Goal: Navigation & Orientation: Find specific page/section

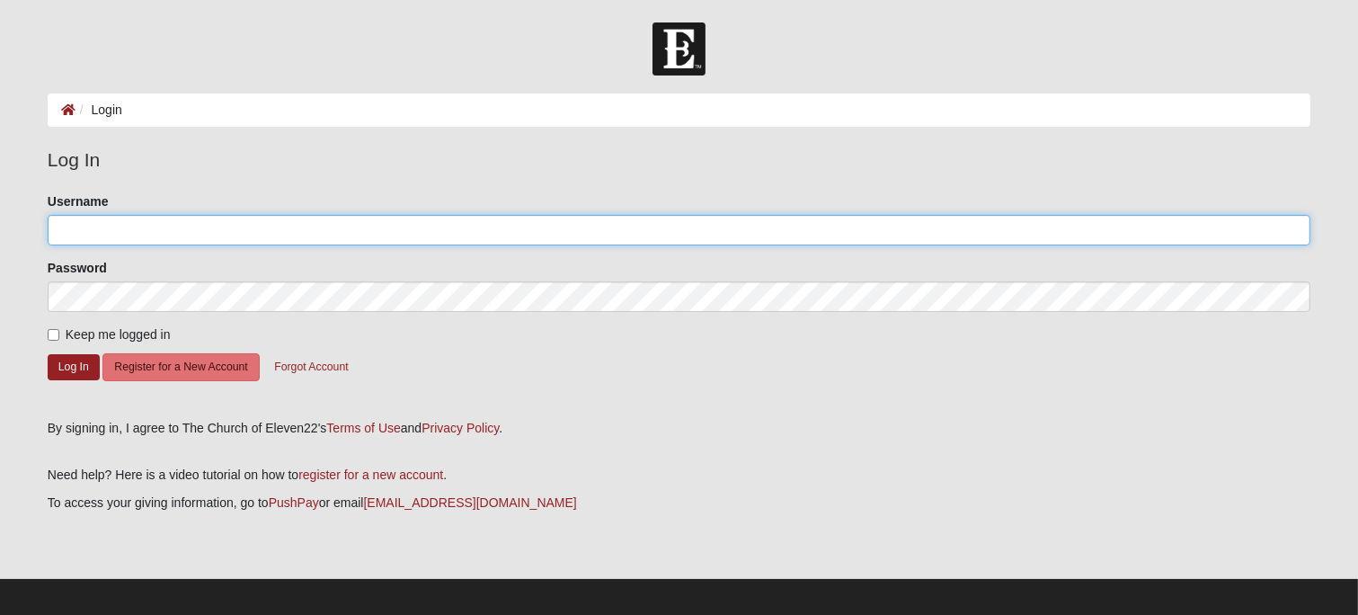
click at [201, 227] on input "Username" at bounding box center [679, 230] width 1263 height 31
type input "pstaft"
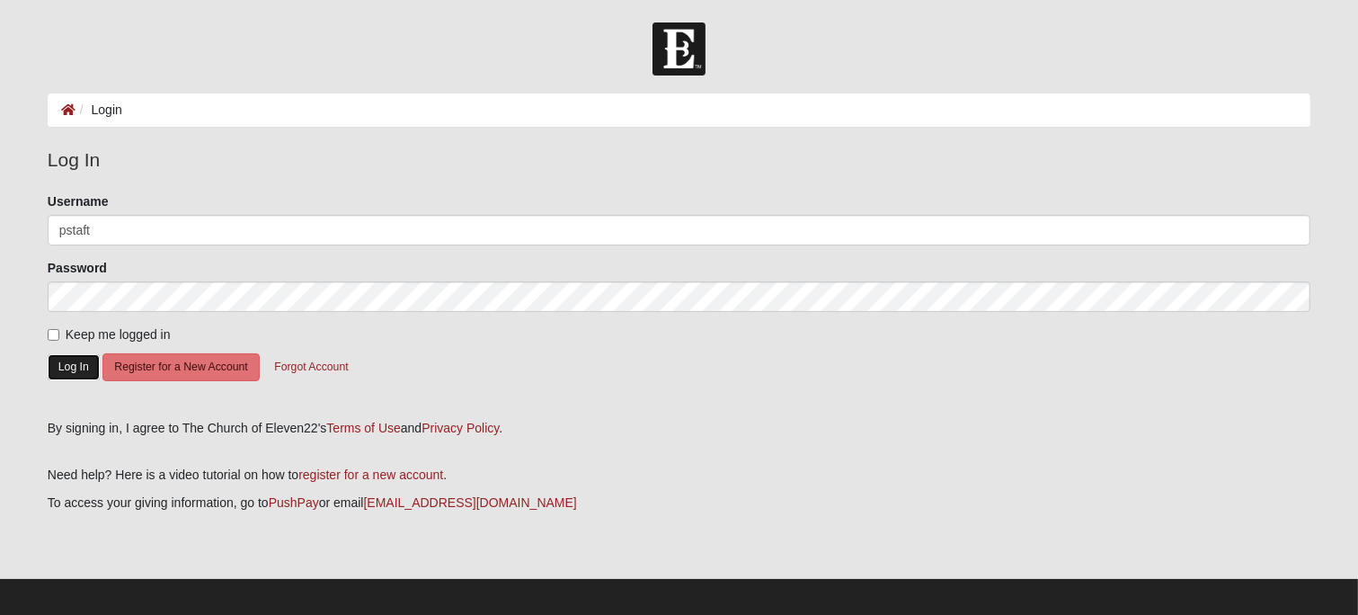
click at [74, 363] on button "Log In" at bounding box center [74, 367] width 52 height 26
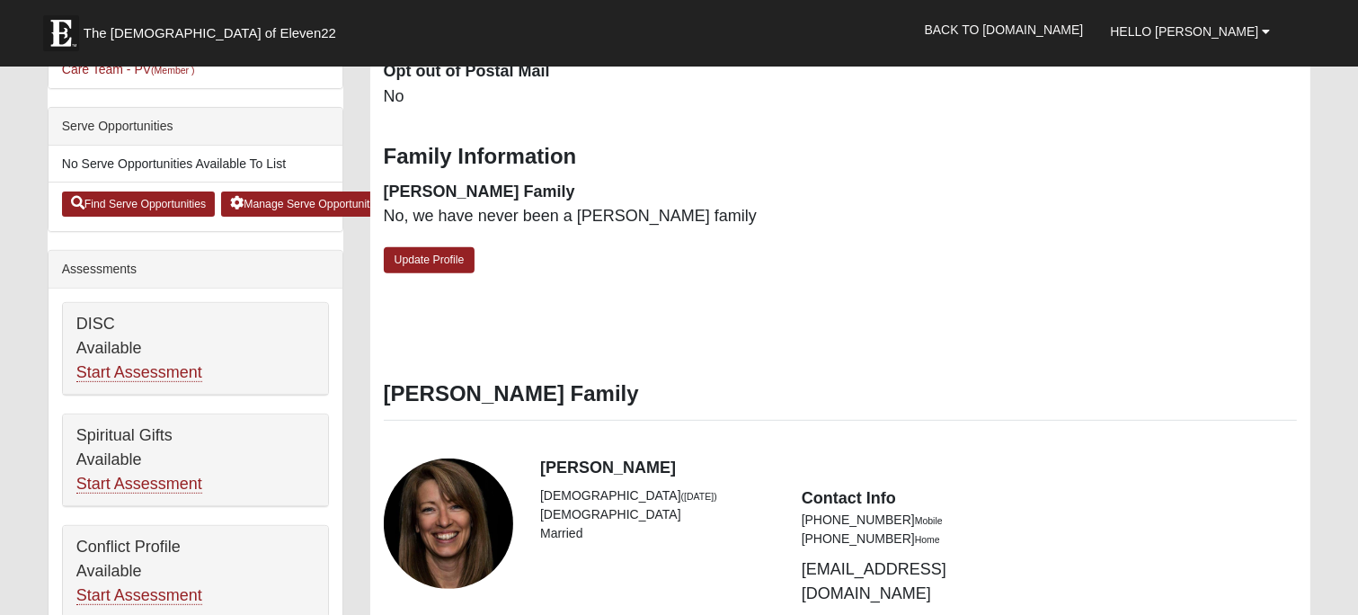
scroll to position [625, 0]
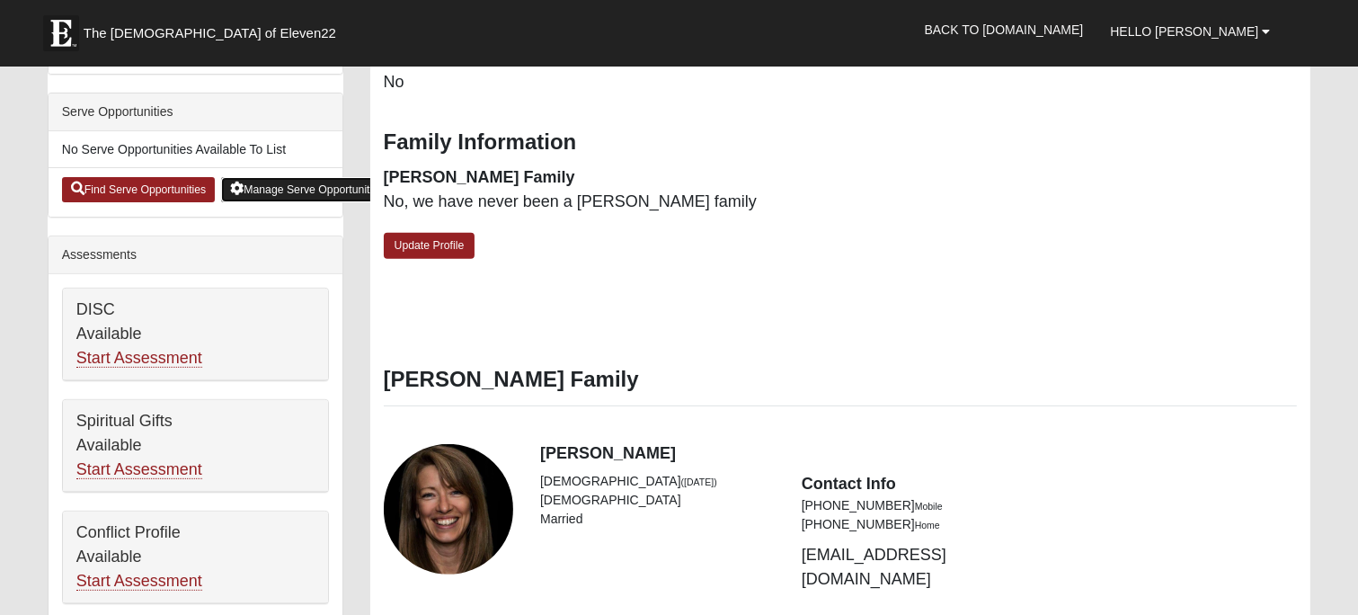
click at [286, 181] on link "Manage Serve Opportunities" at bounding box center [307, 189] width 172 height 25
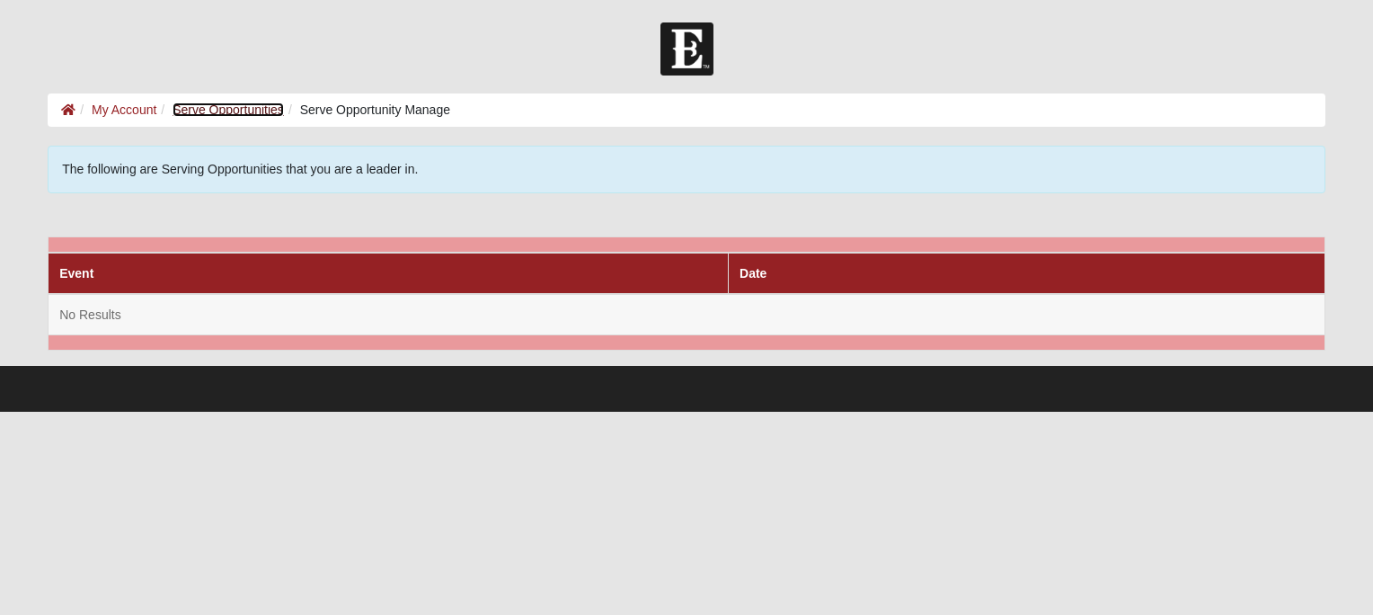
click at [233, 111] on link "Serve Opportunities" at bounding box center [228, 109] width 111 height 14
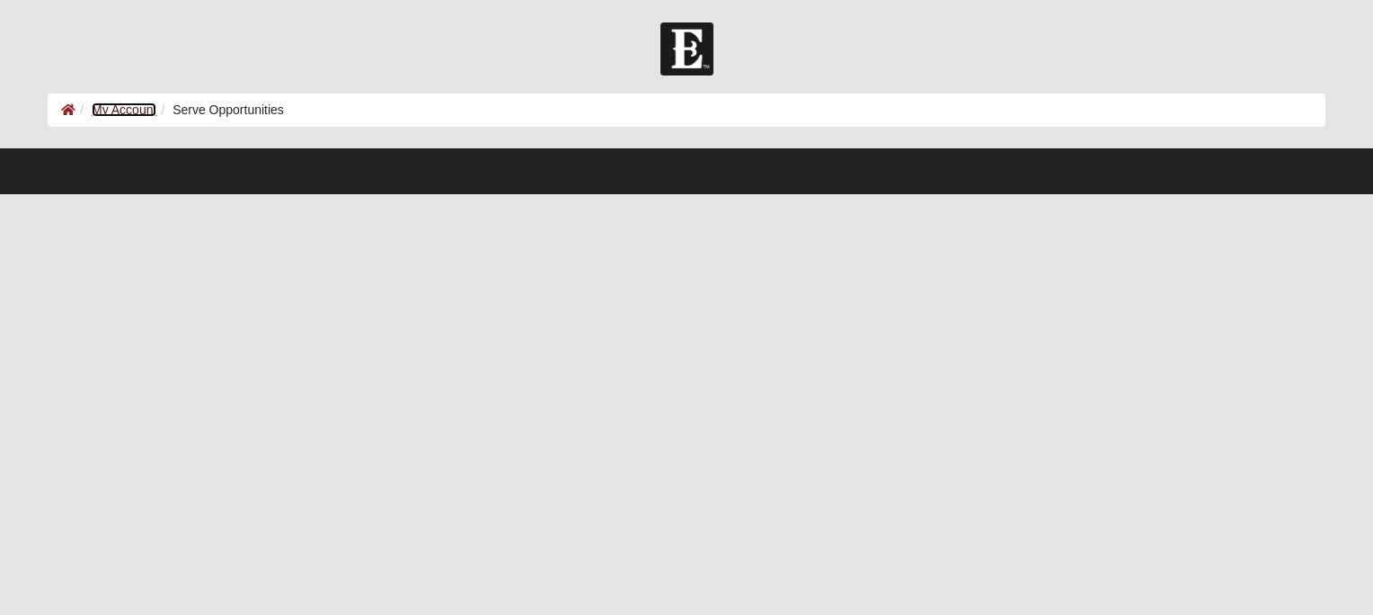
click at [137, 112] on link "My Account" at bounding box center [124, 109] width 65 height 14
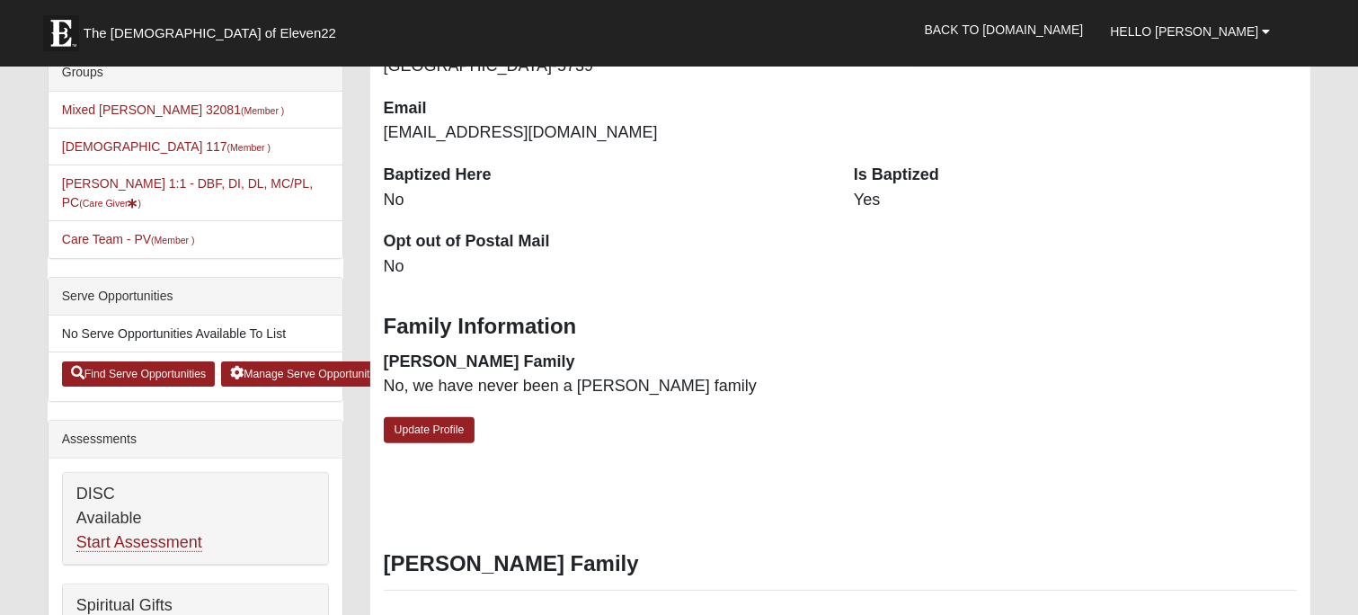
scroll to position [452, 0]
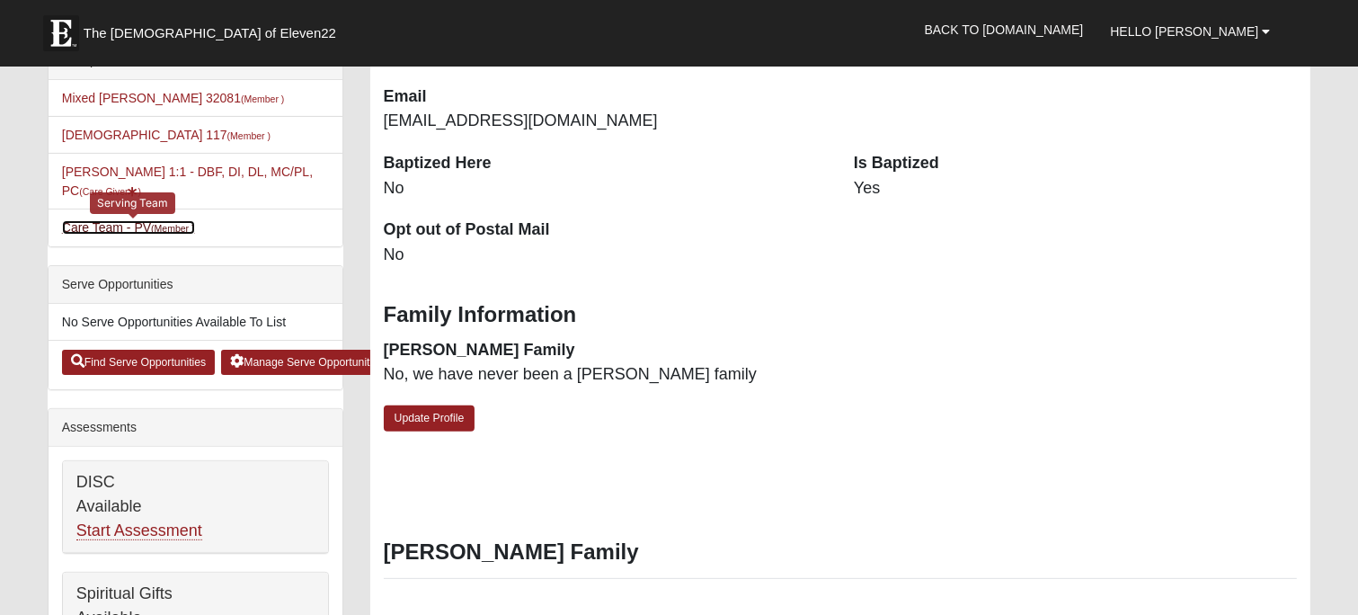
click at [112, 220] on link "Care Team - PV (Member )" at bounding box center [128, 227] width 133 height 14
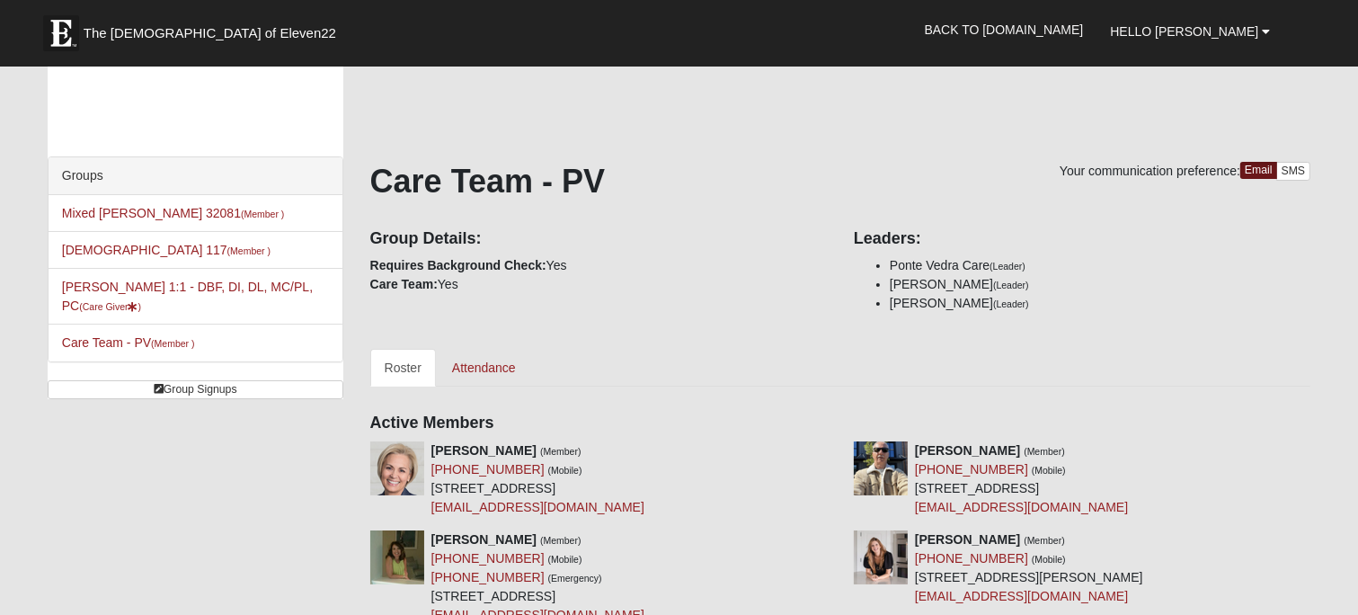
scroll to position [7, 0]
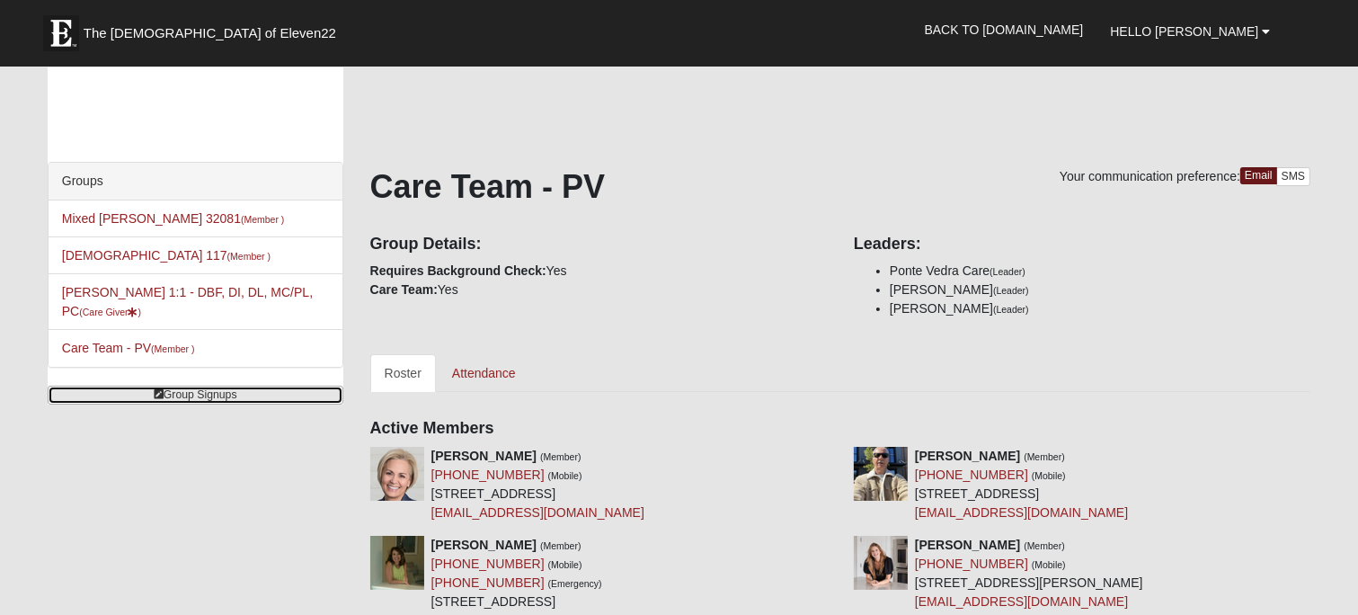
click at [194, 394] on link "Group Signups" at bounding box center [196, 394] width 296 height 19
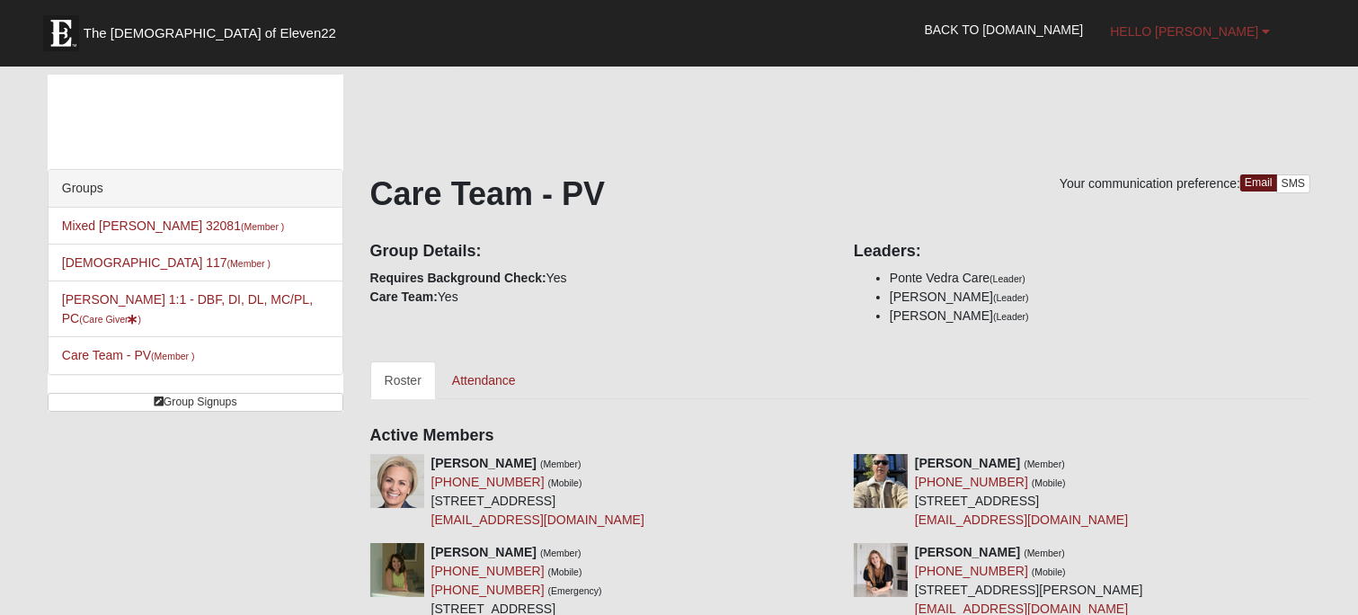
click at [1219, 25] on span "Hello [PERSON_NAME]" at bounding box center [1184, 31] width 148 height 14
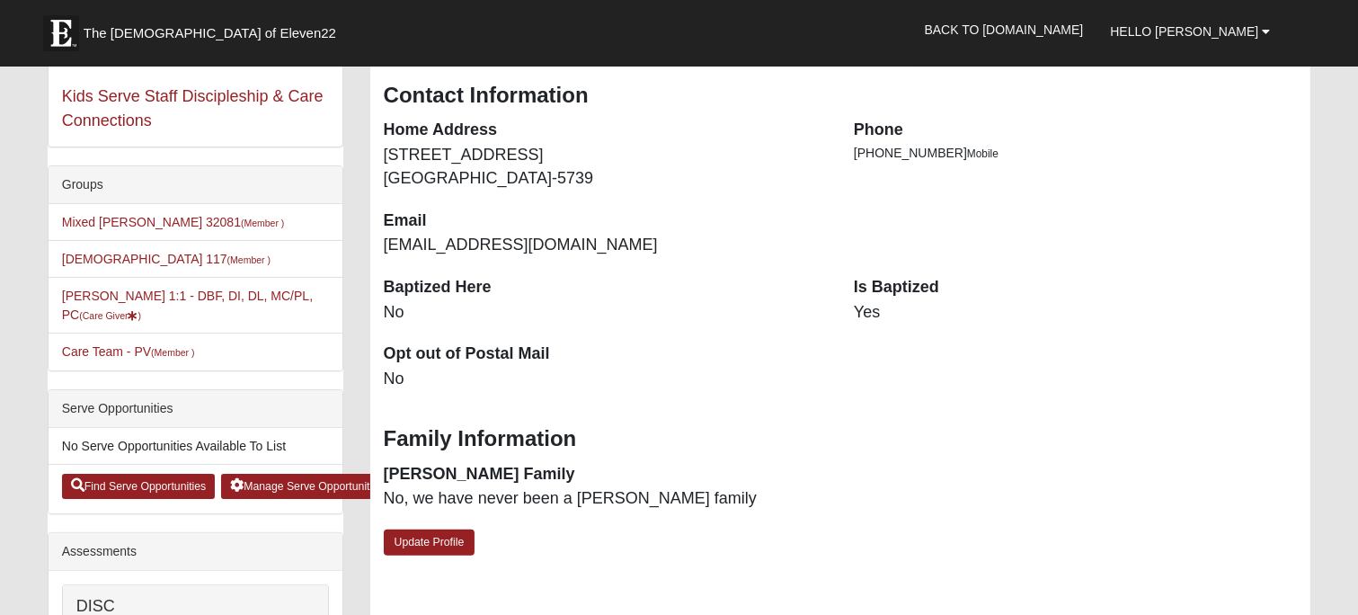
scroll to position [349, 0]
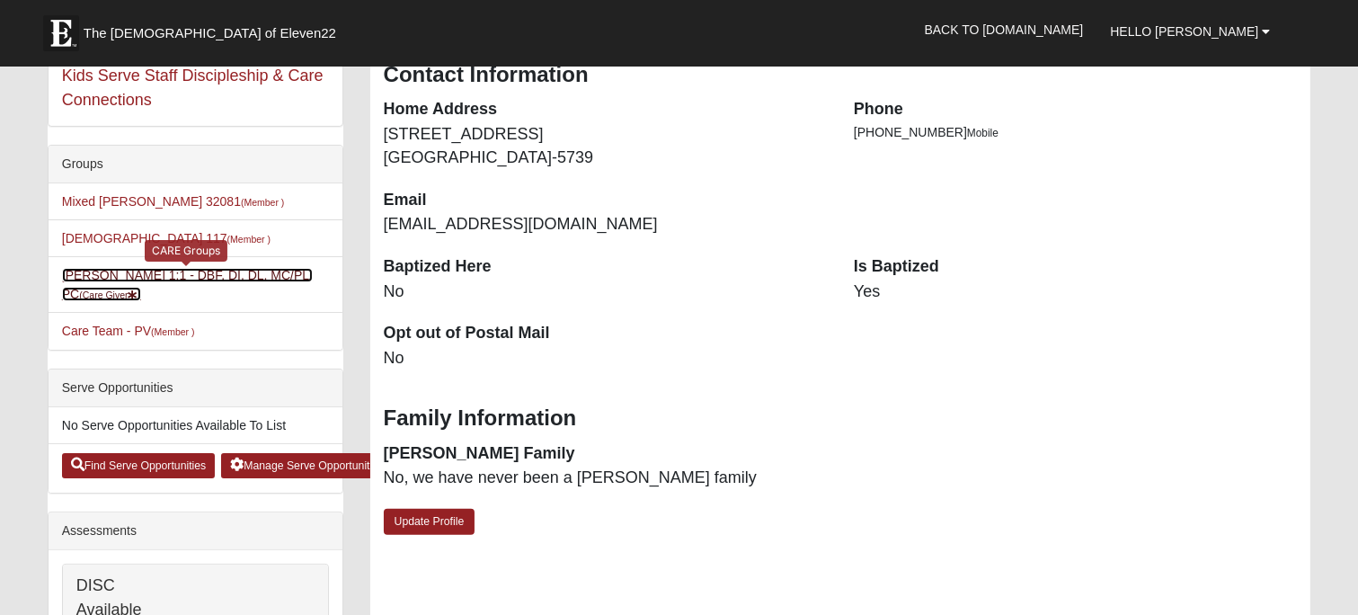
click at [187, 268] on link "Peter Taft 1:1 - DBF, DI, DL, MC/PL, PC (Care Giver )" at bounding box center [187, 284] width 251 height 33
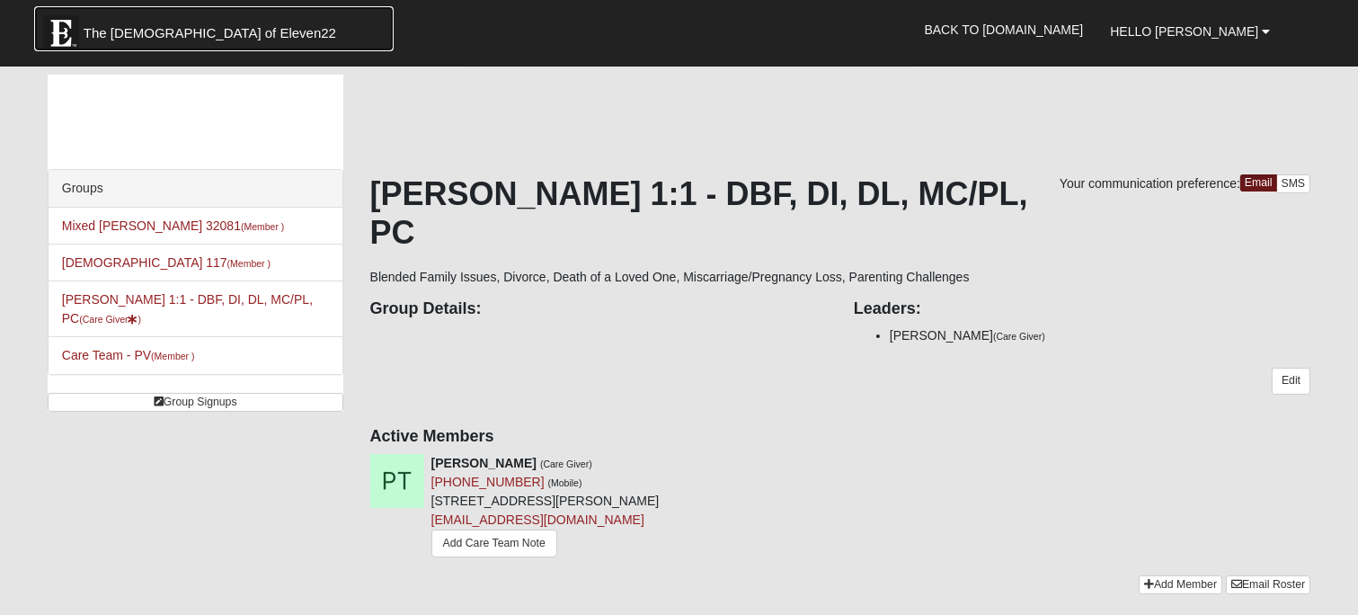
click at [121, 29] on span "The [DEMOGRAPHIC_DATA] of Eleven22" at bounding box center [210, 33] width 253 height 18
